Goal: Transaction & Acquisition: Obtain resource

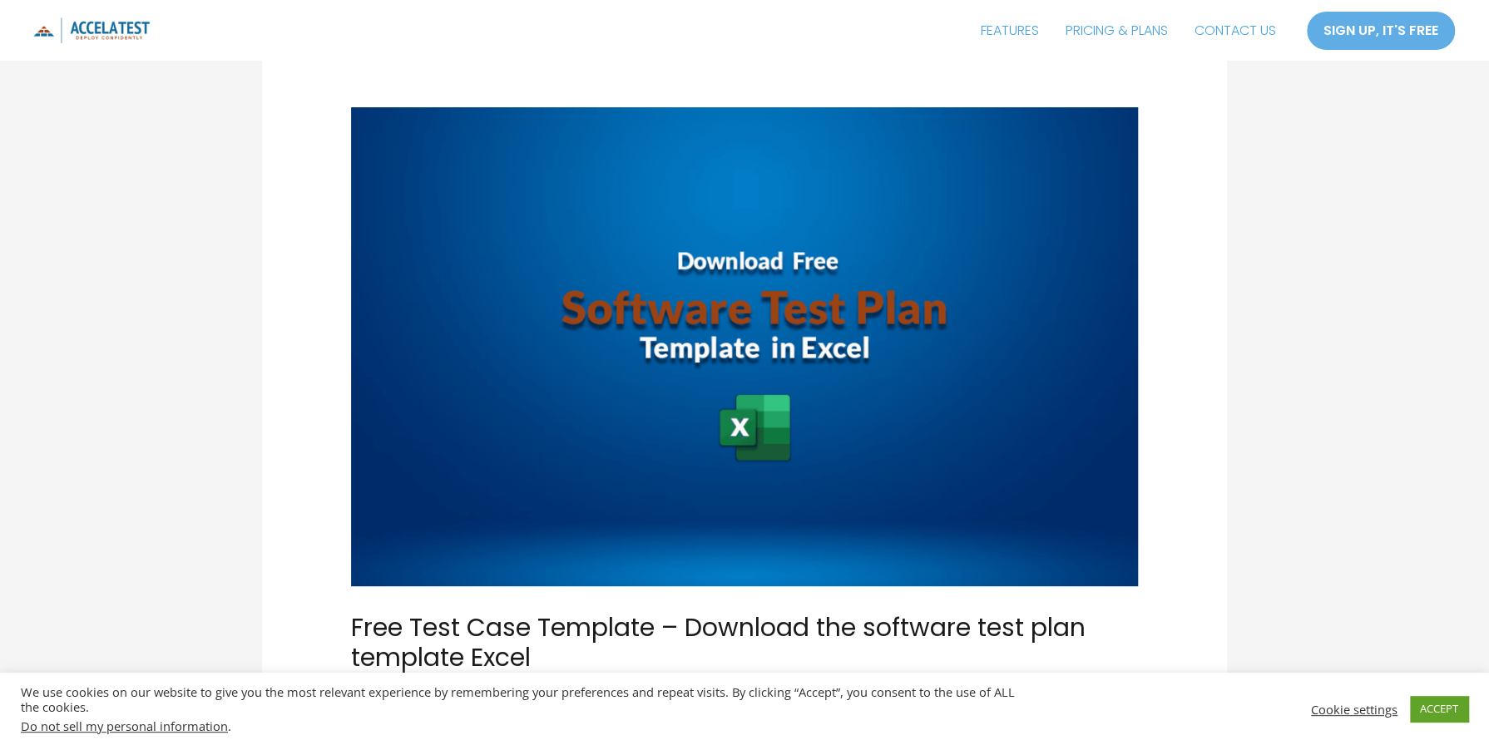
scroll to position [166, 0]
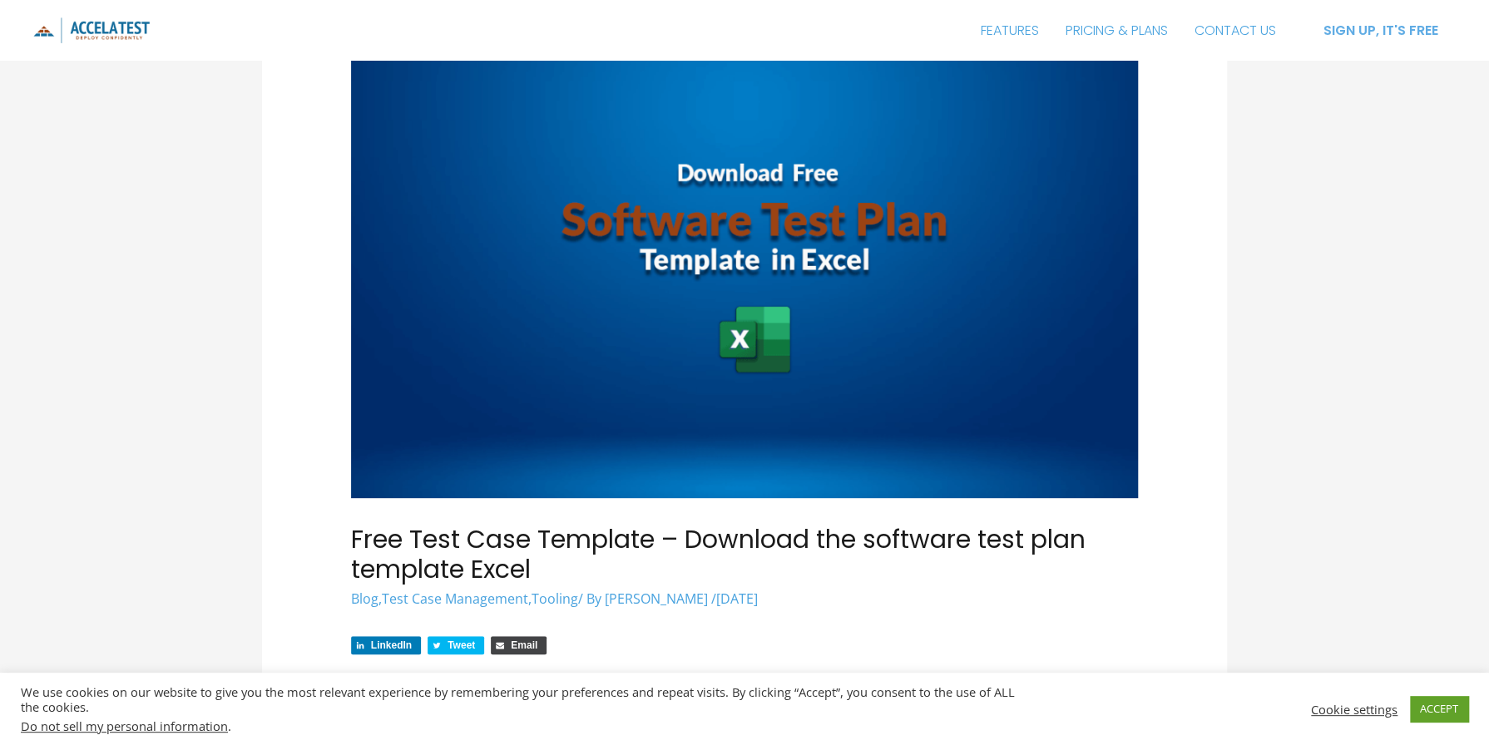
click at [1360, 38] on div "SIGN UP, IT'S FREE" at bounding box center [1381, 31] width 150 height 40
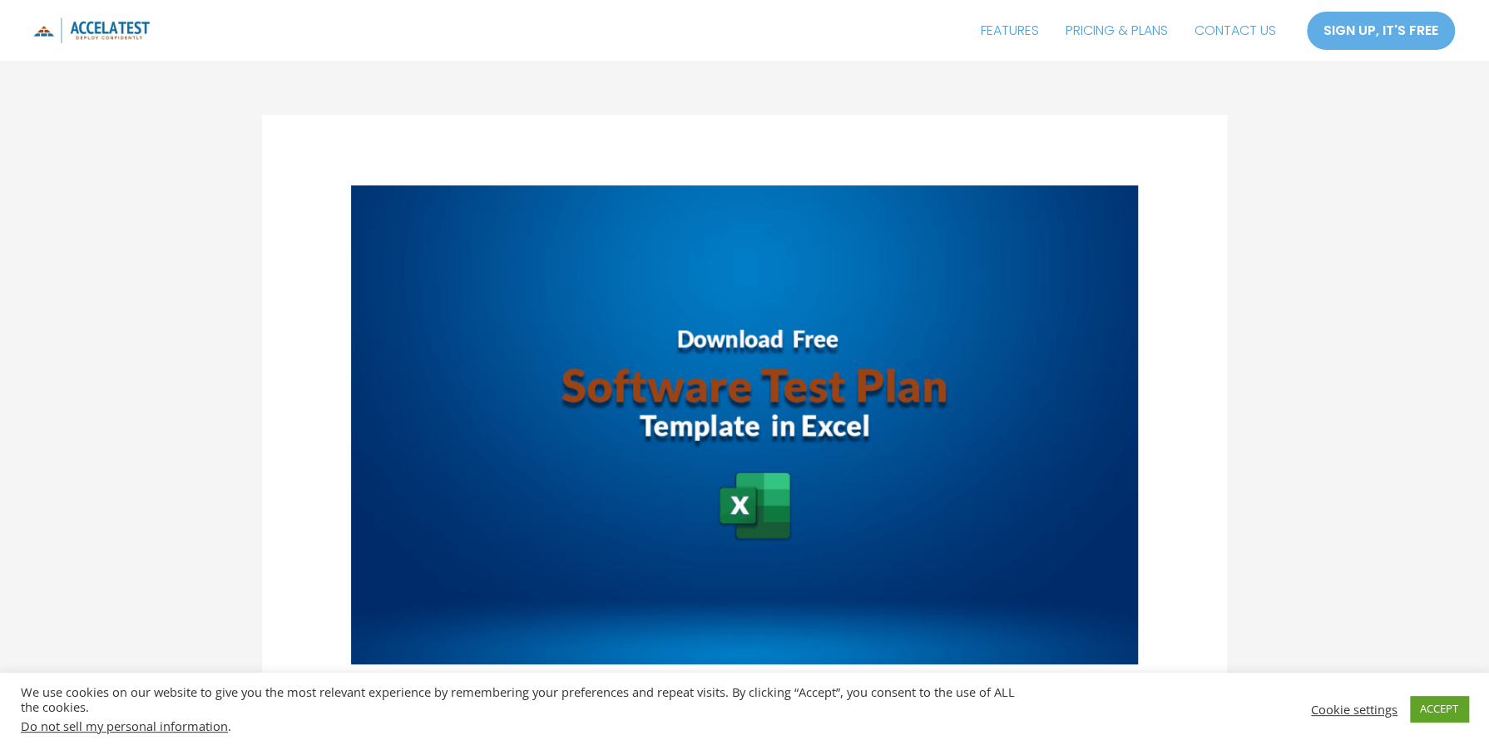
click at [758, 516] on img at bounding box center [745, 424] width 788 height 479
click at [1447, 704] on link "ACCEPT" at bounding box center [1439, 709] width 58 height 26
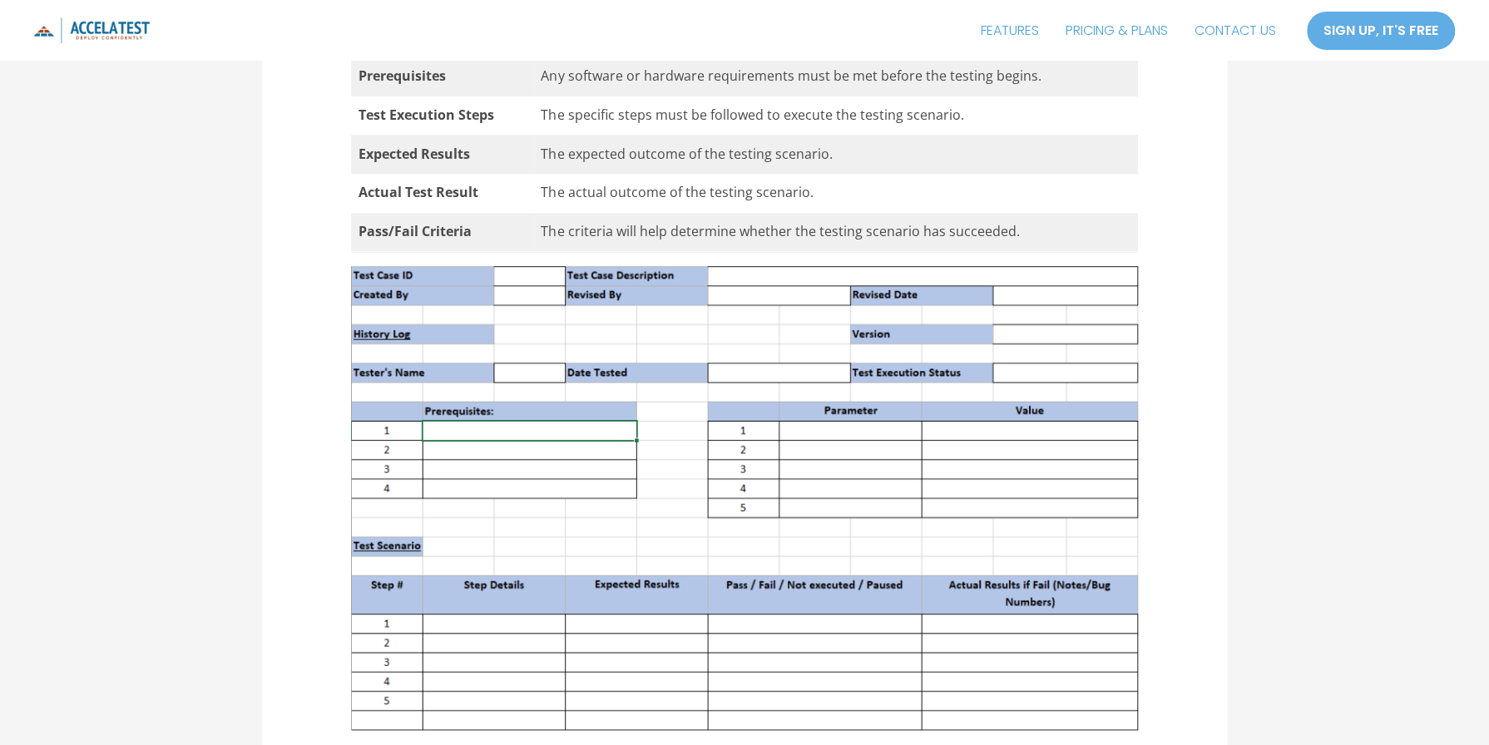
scroll to position [4657, 0]
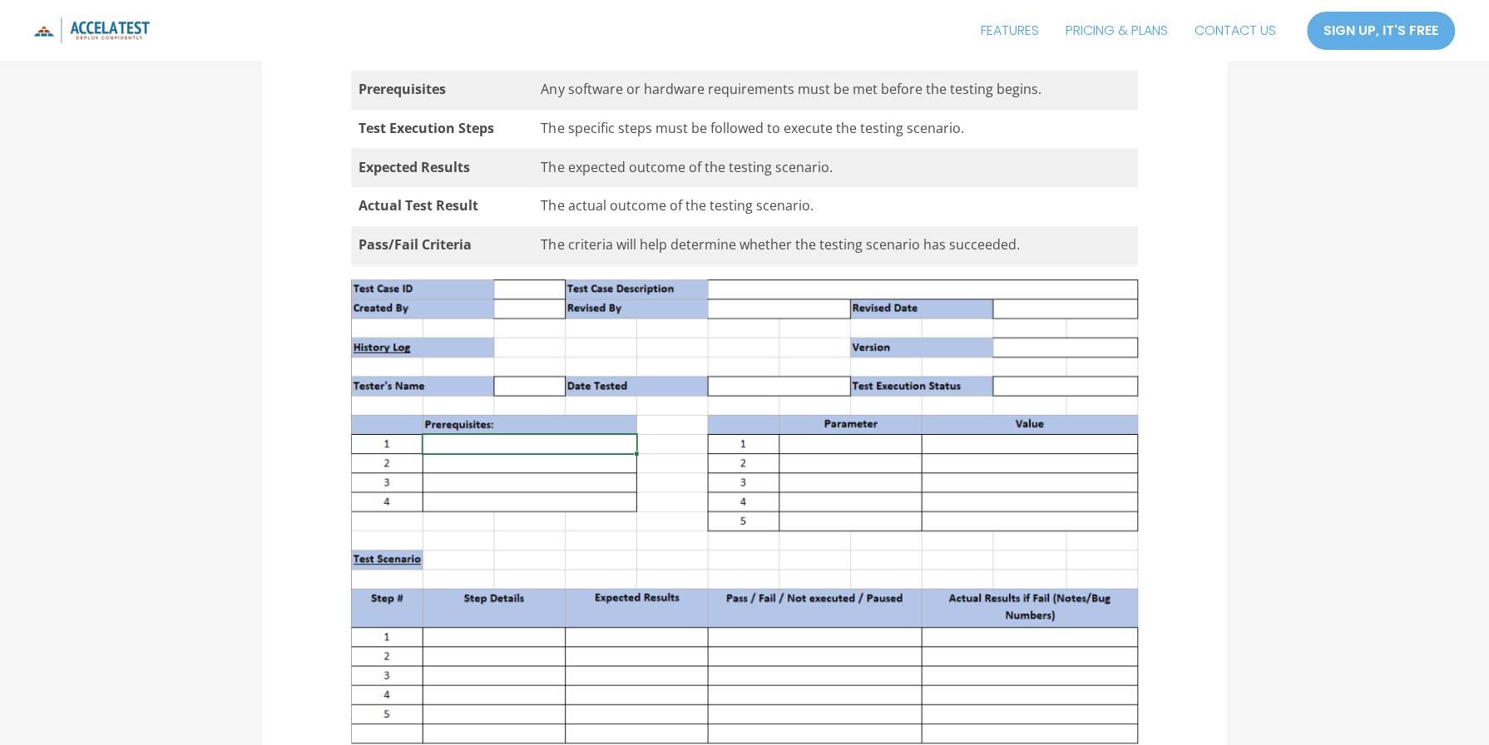
click at [467, 474] on img at bounding box center [745, 511] width 788 height 464
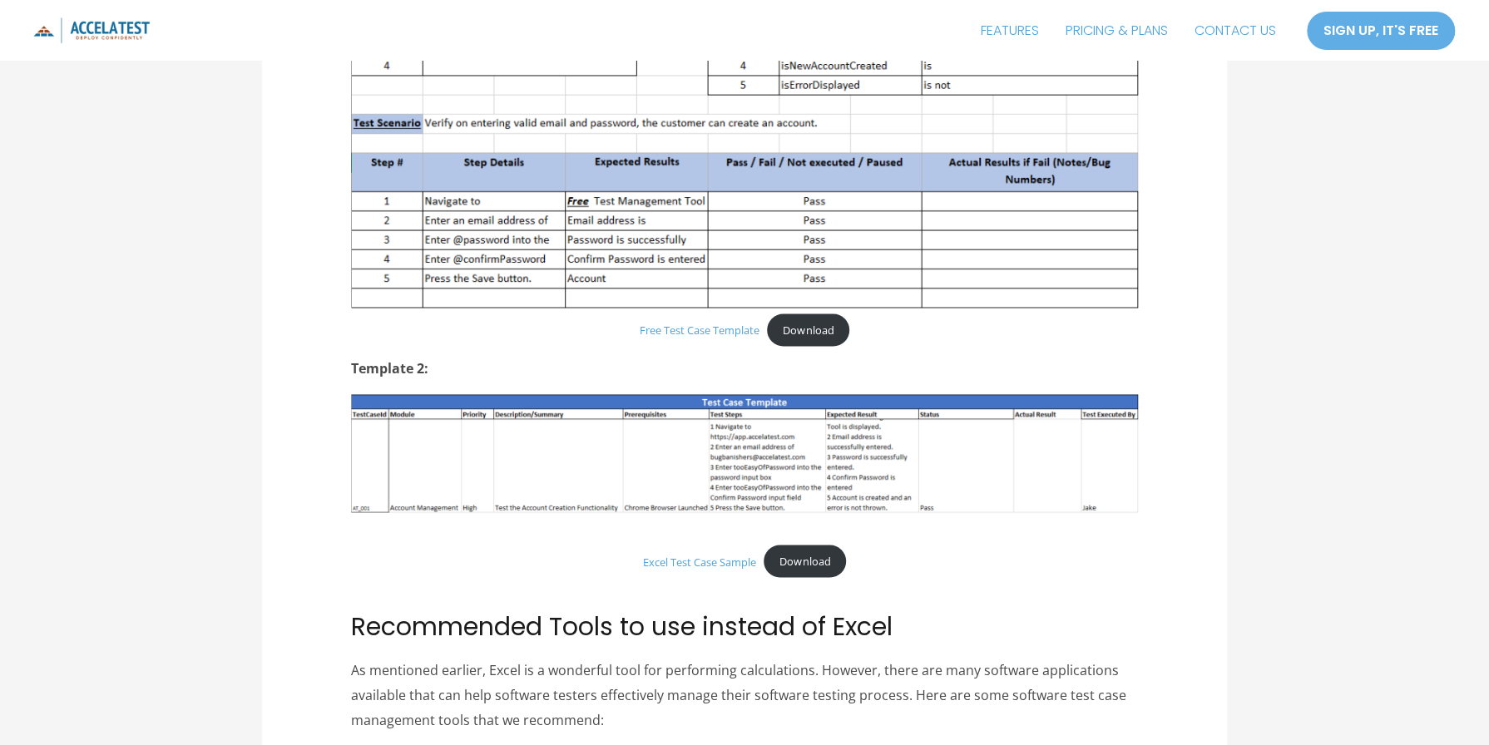
scroll to position [1414, 0]
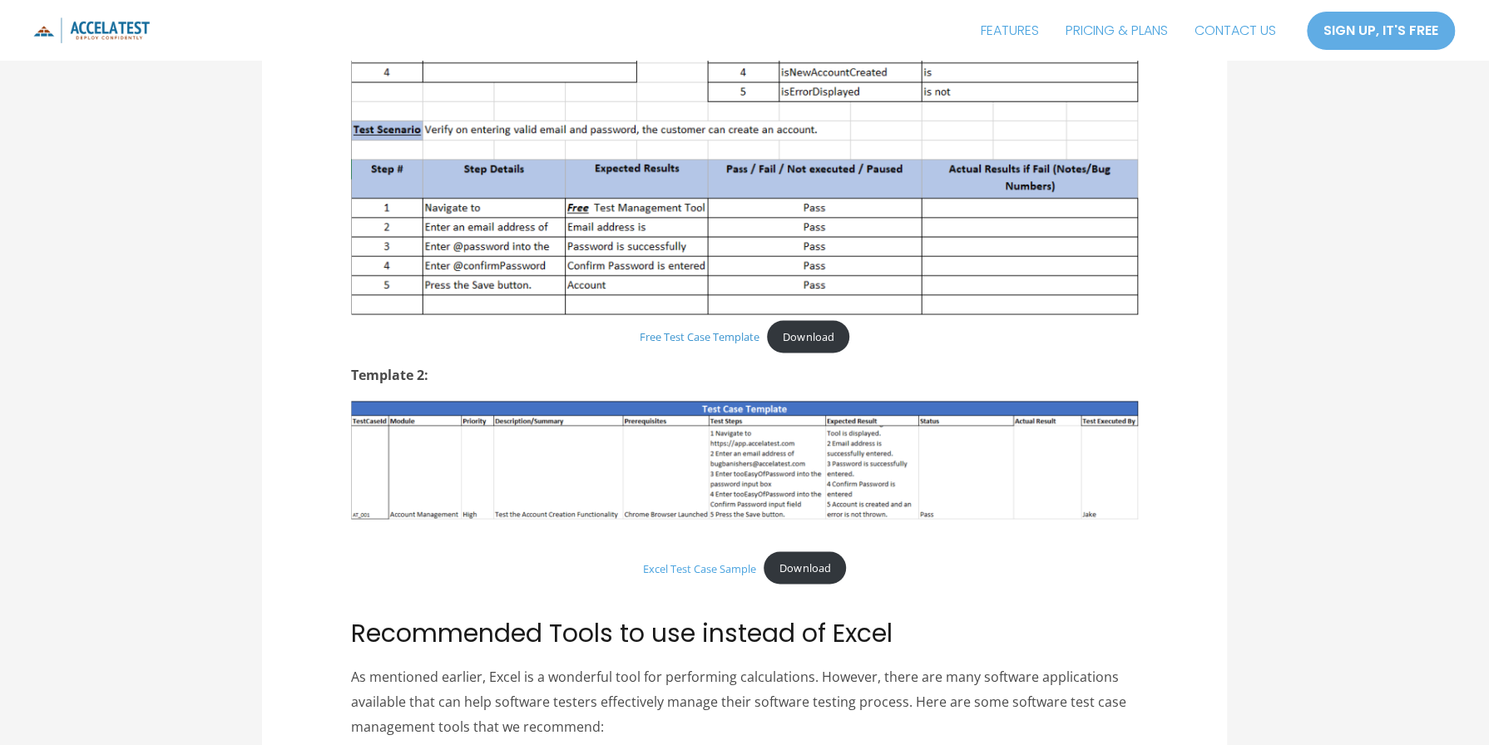
click at [712, 339] on link "Free Test Case Template" at bounding box center [699, 336] width 120 height 15
